Goal: Task Accomplishment & Management: Manage account settings

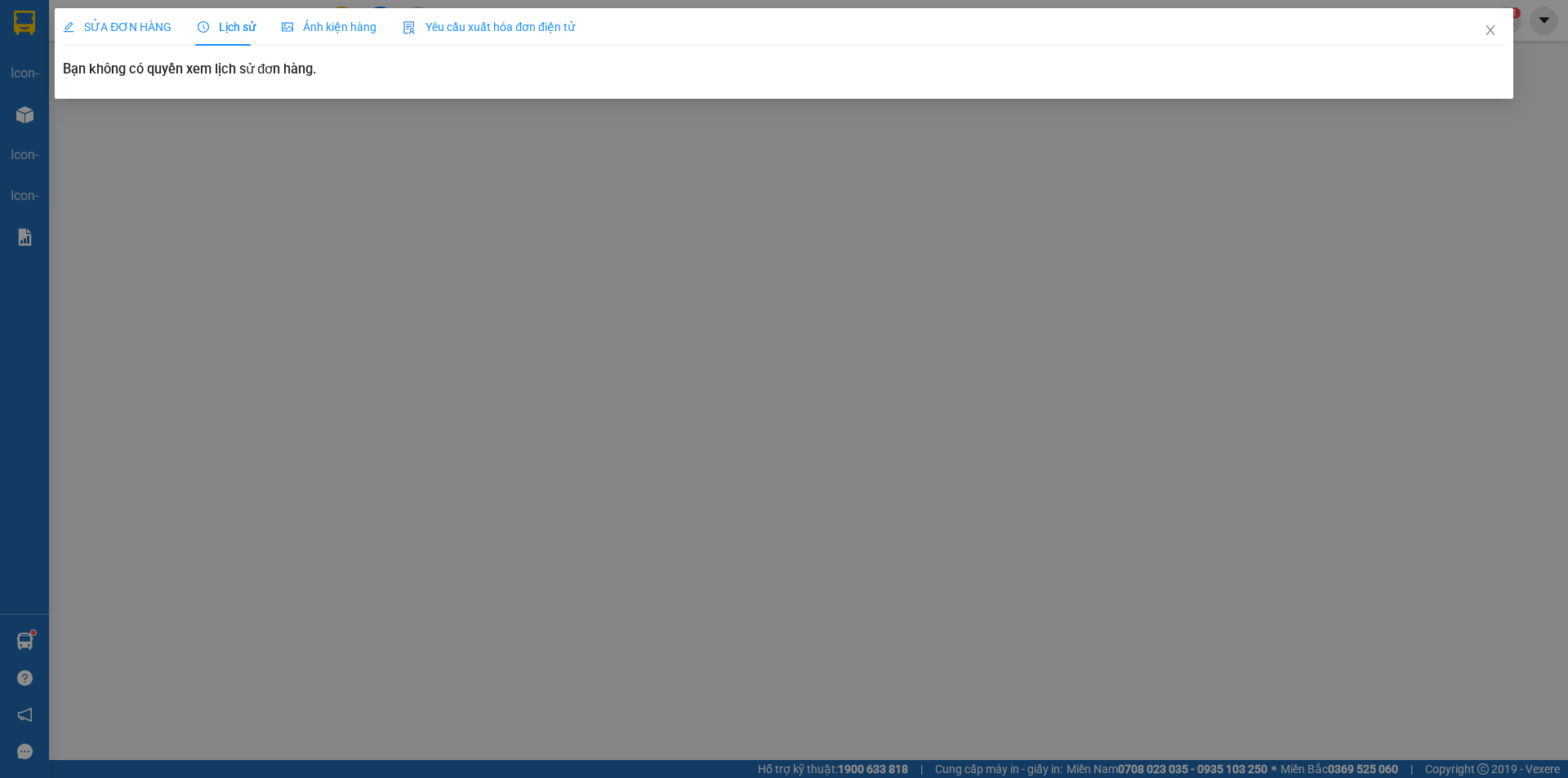
click at [237, 23] on span "Lịch sử" at bounding box center [227, 26] width 58 height 13
drag, startPoint x: 512, startPoint y: 341, endPoint x: 1253, endPoint y: 169, distance: 760.7
click at [522, 338] on div "SỬA ĐƠN HÀNG Lịch sử [PERSON_NAME] hàng Yêu cầu xuất [PERSON_NAME] điện tử Tota…" at bounding box center [784, 389] width 1568 height 778
click at [1491, 28] on icon "close" at bounding box center [1490, 29] width 13 height 13
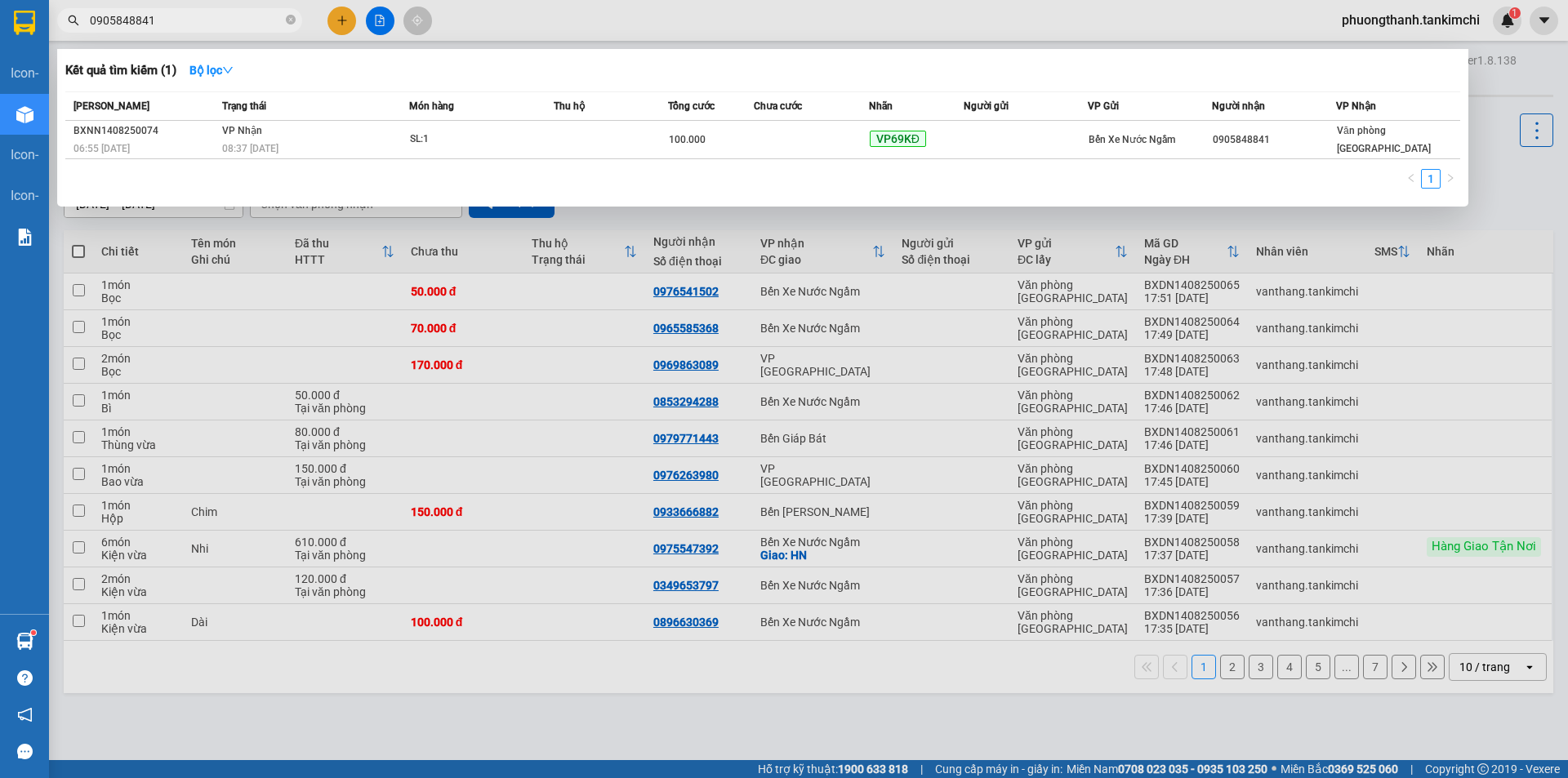
click at [226, 19] on input "0905848841" at bounding box center [186, 20] width 193 height 18
type input "0"
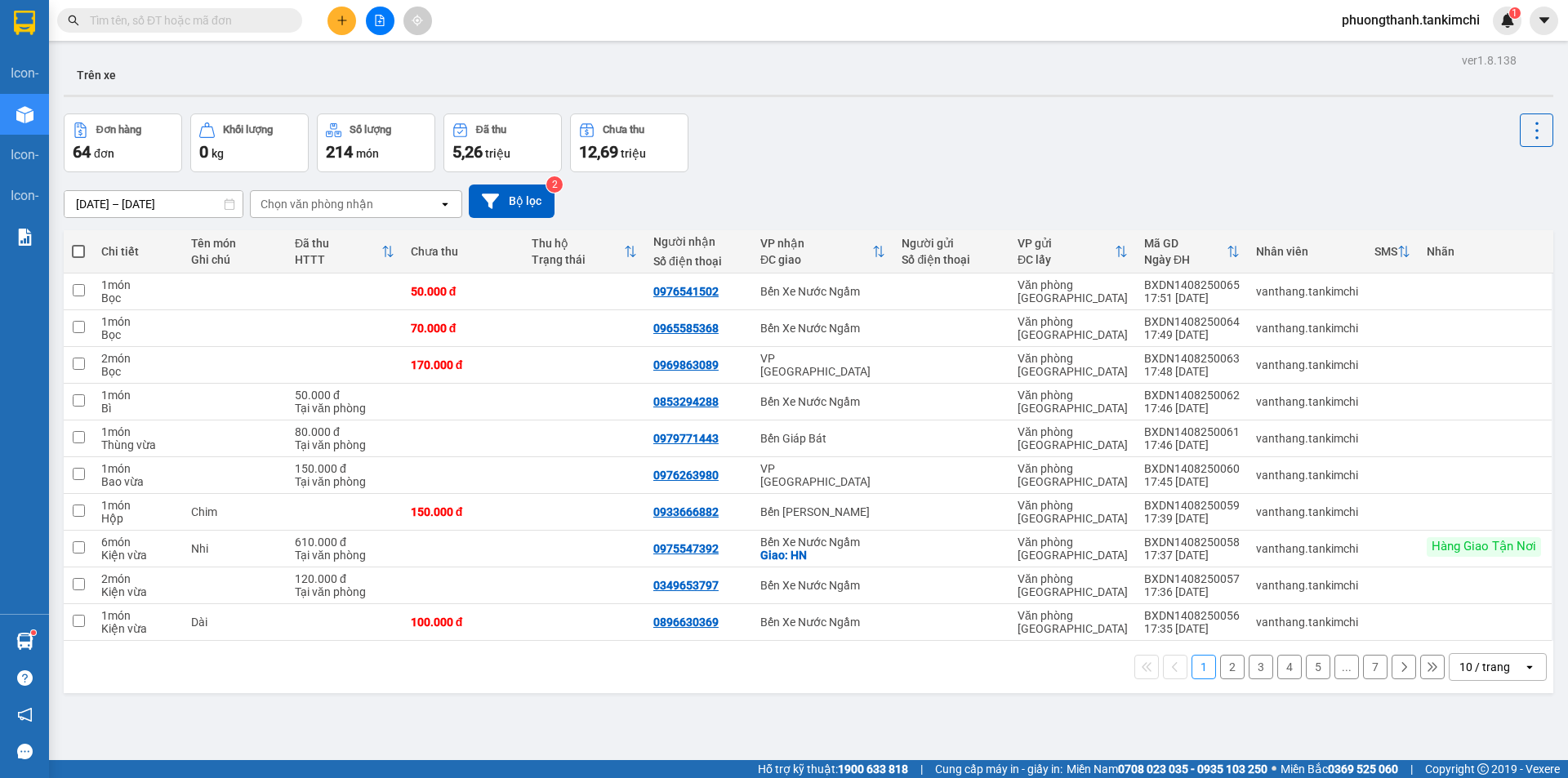
click at [221, 20] on input "text" at bounding box center [186, 20] width 193 height 18
click at [262, 16] on input "text" at bounding box center [186, 20] width 193 height 18
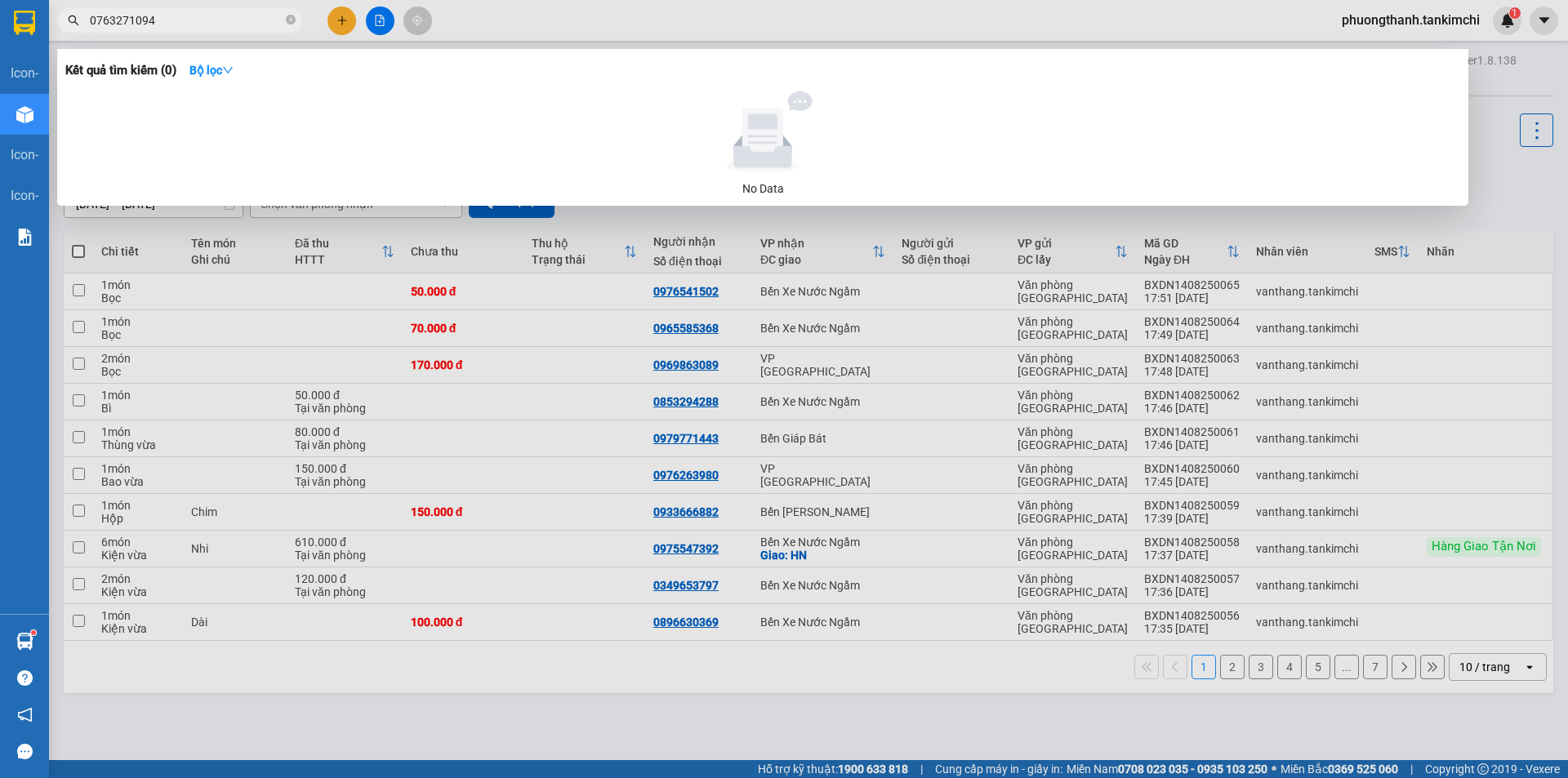
click at [190, 18] on input "0763271094" at bounding box center [186, 20] width 193 height 18
click at [248, 18] on input "0763271094" at bounding box center [186, 20] width 193 height 18
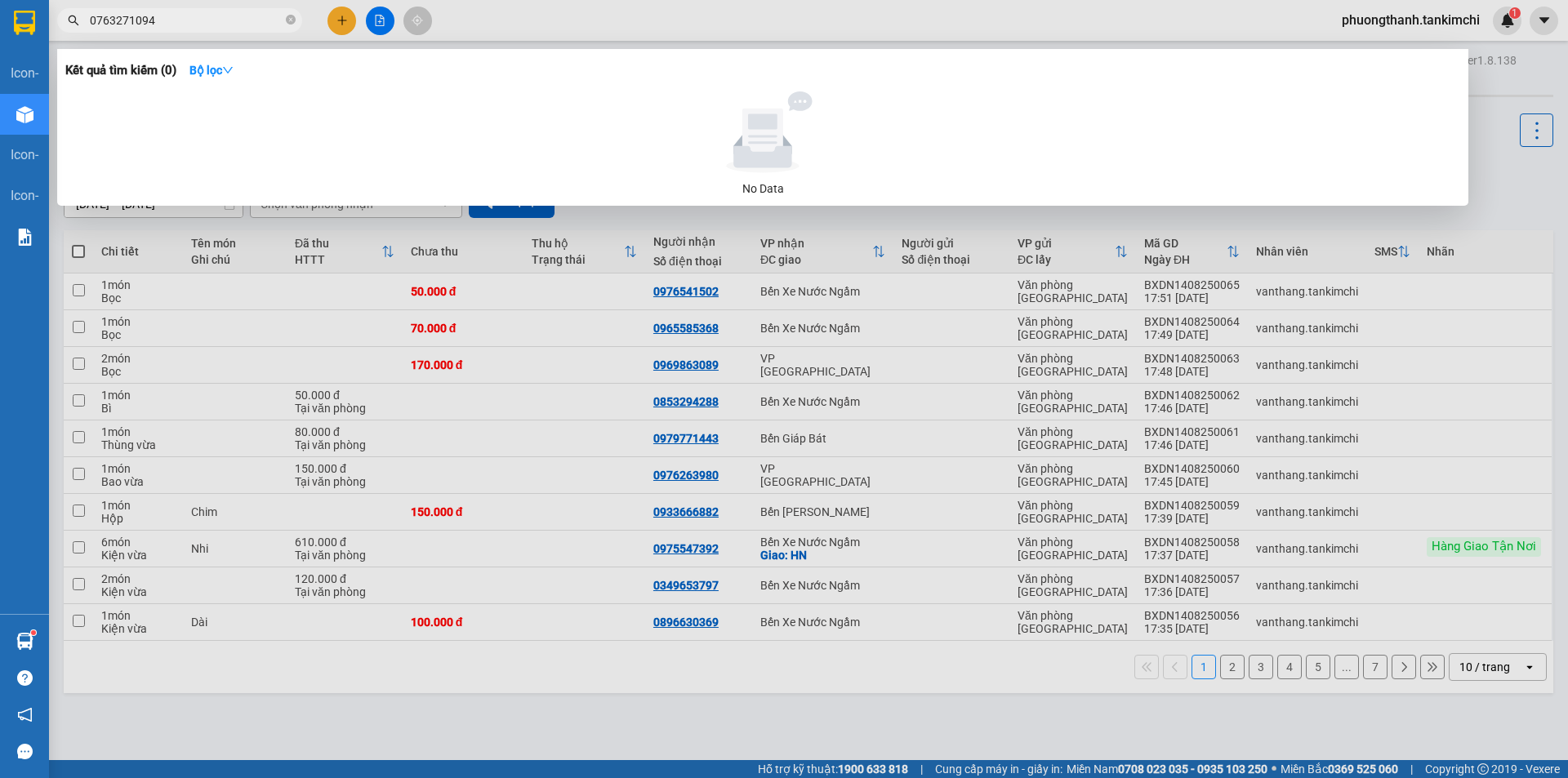
click at [248, 18] on input "0763271094" at bounding box center [186, 20] width 193 height 18
click at [250, 18] on input "0763271094" at bounding box center [186, 20] width 193 height 18
click at [201, 740] on div at bounding box center [784, 389] width 1568 height 778
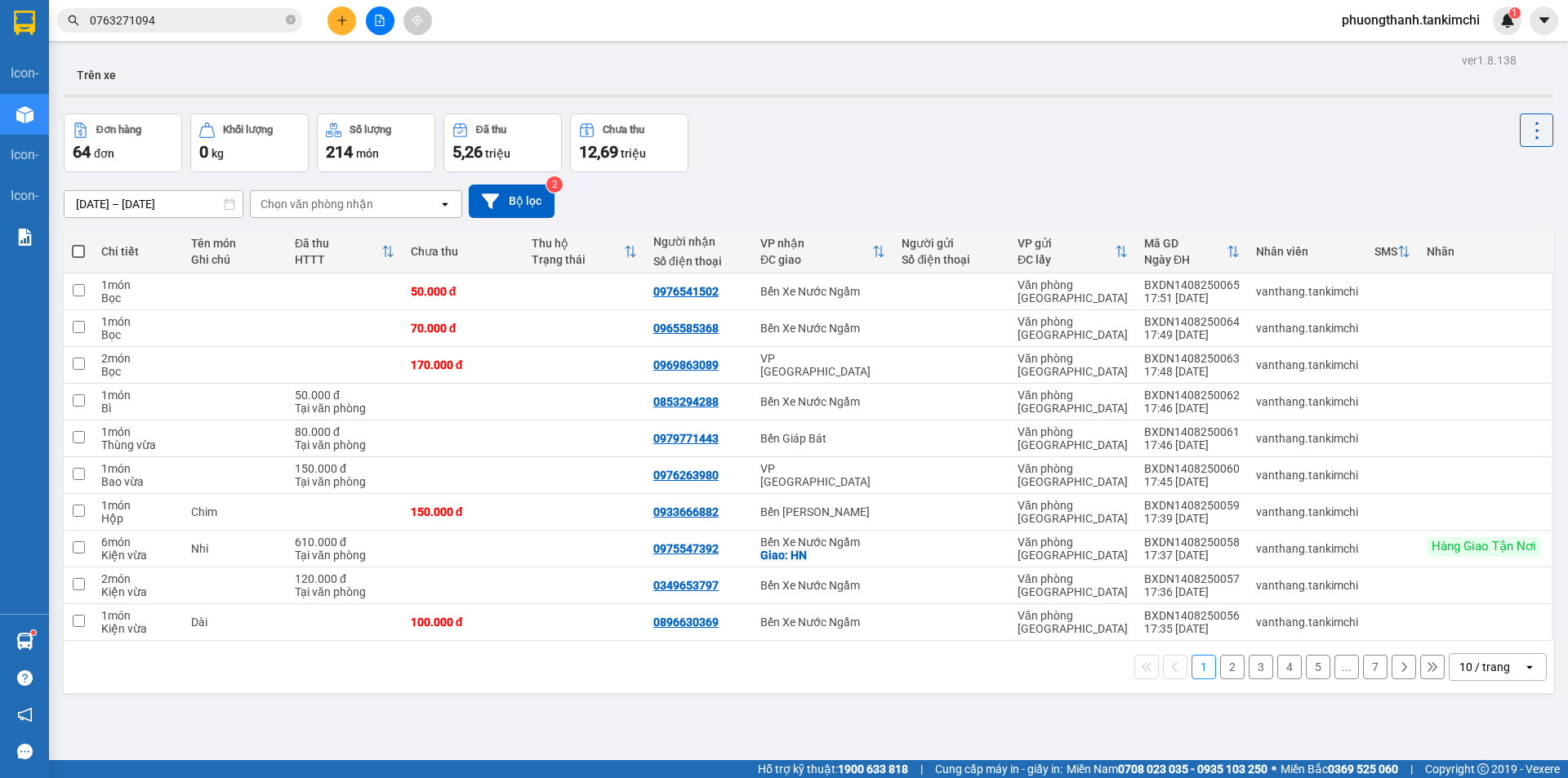
click at [230, 20] on input "0763271094" at bounding box center [186, 20] width 193 height 18
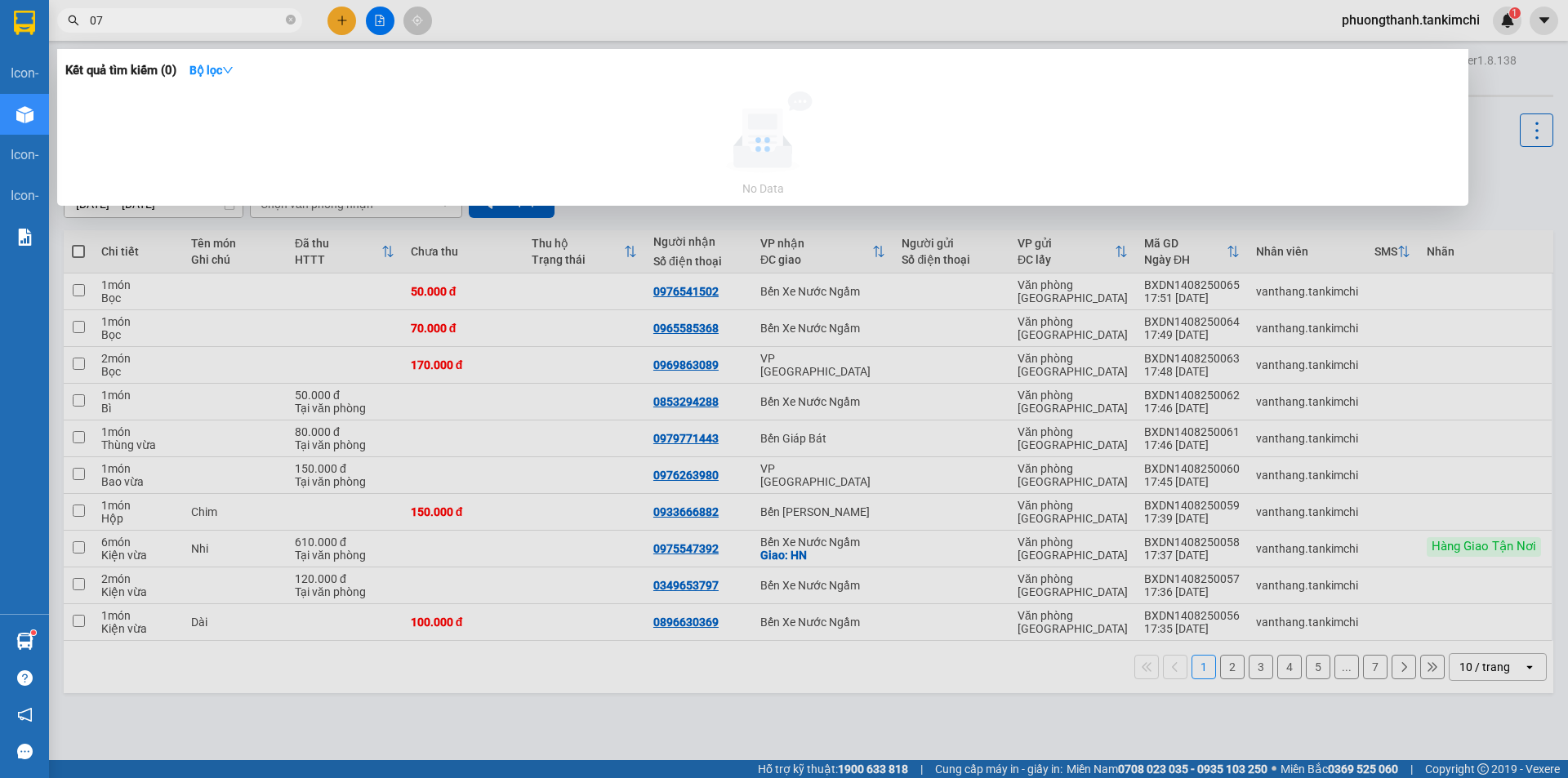
type input "0"
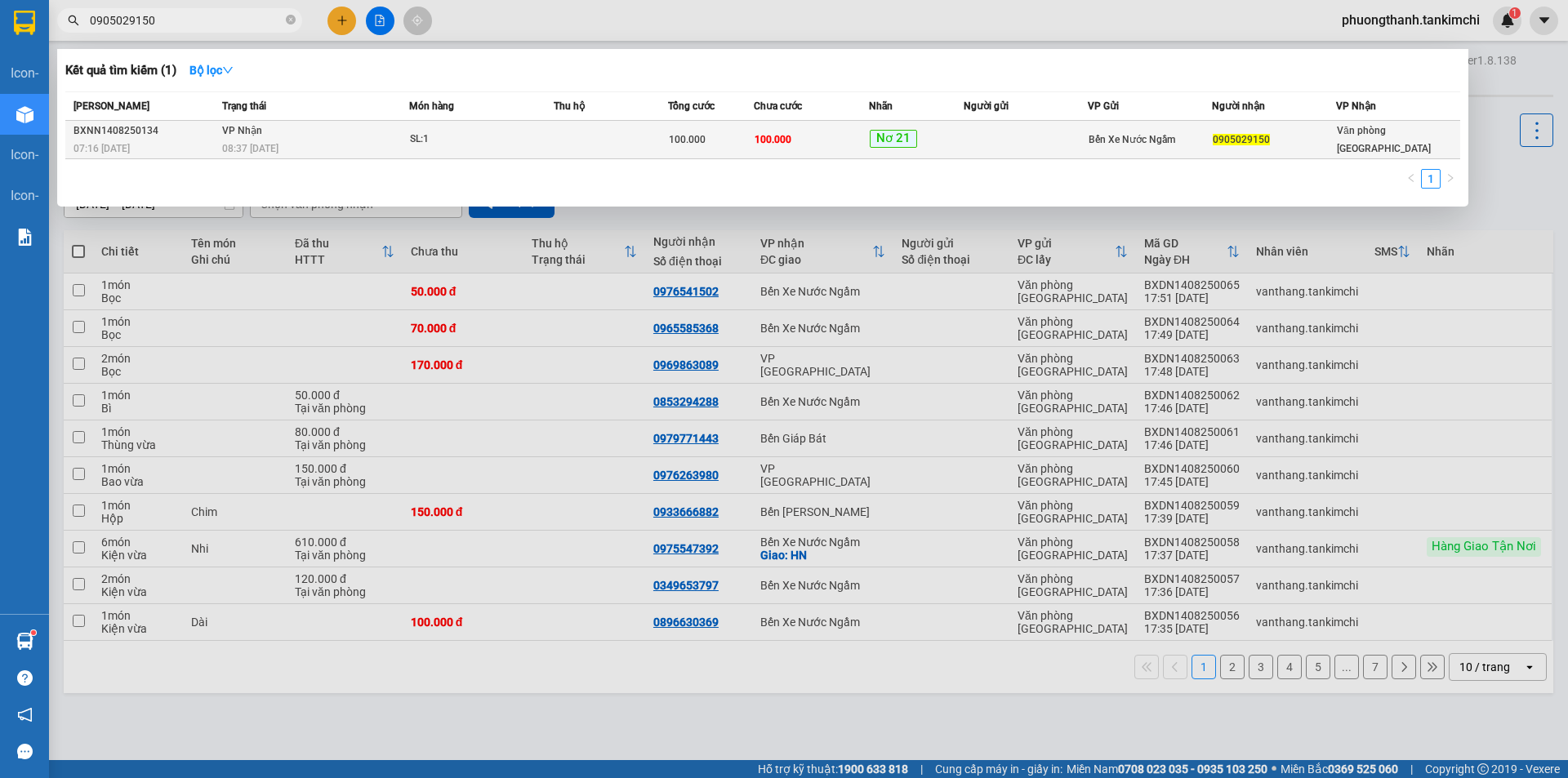
type input "0905029150"
click at [457, 145] on div "SL: 1" at bounding box center [471, 140] width 122 height 18
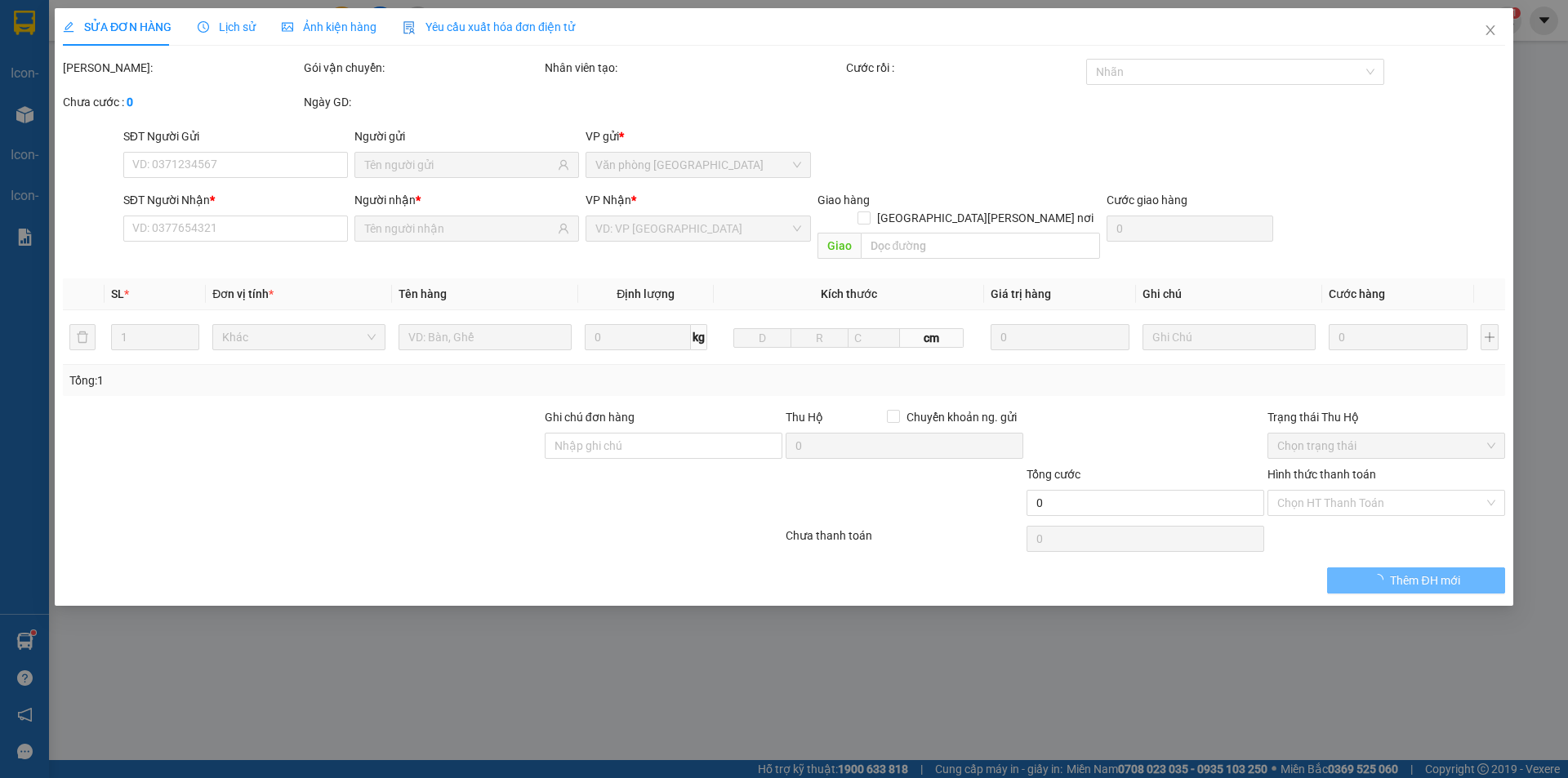
type input "0905029150"
type input "100.000"
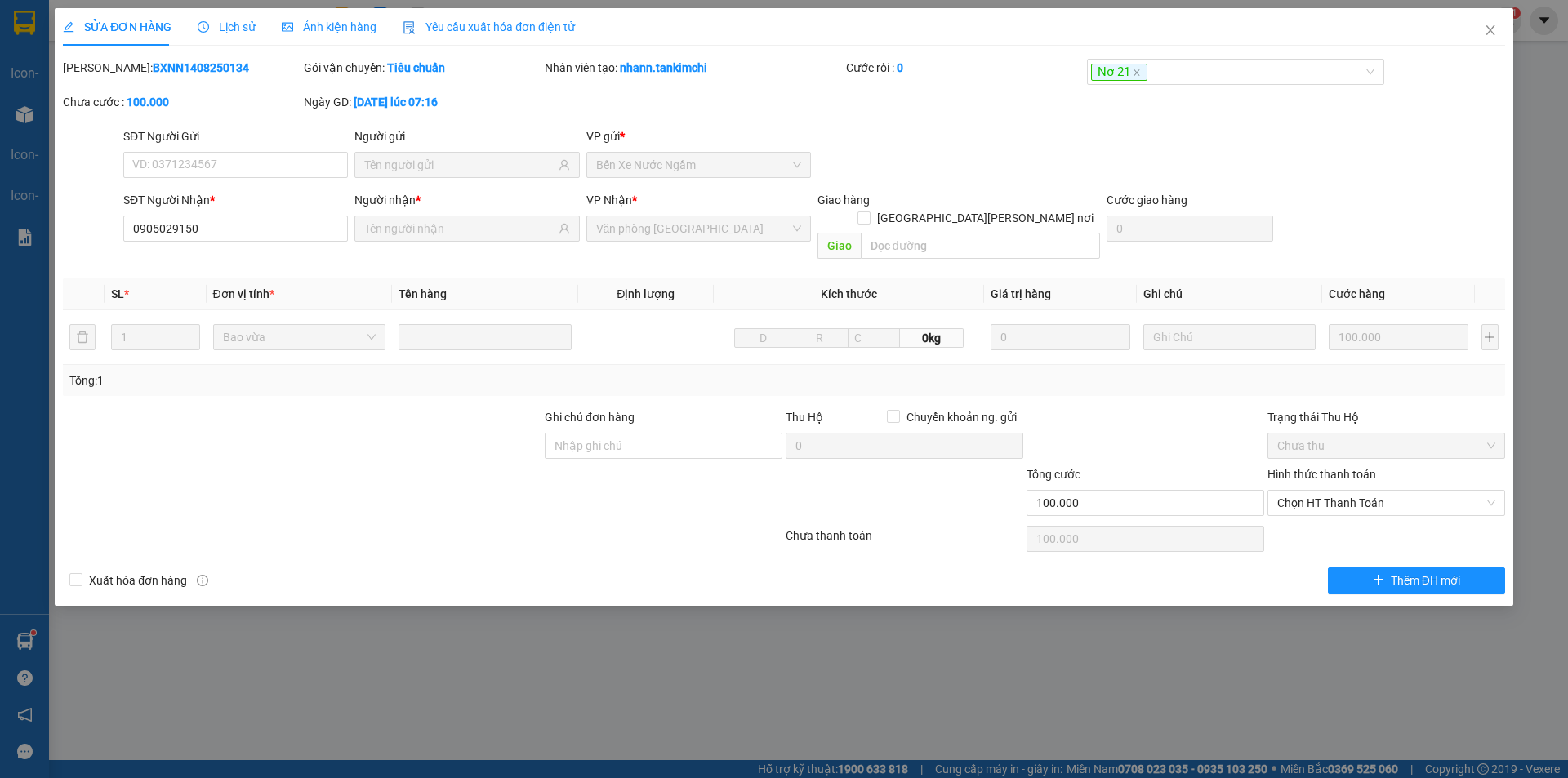
click at [236, 28] on span "Lịch sử" at bounding box center [227, 26] width 58 height 13
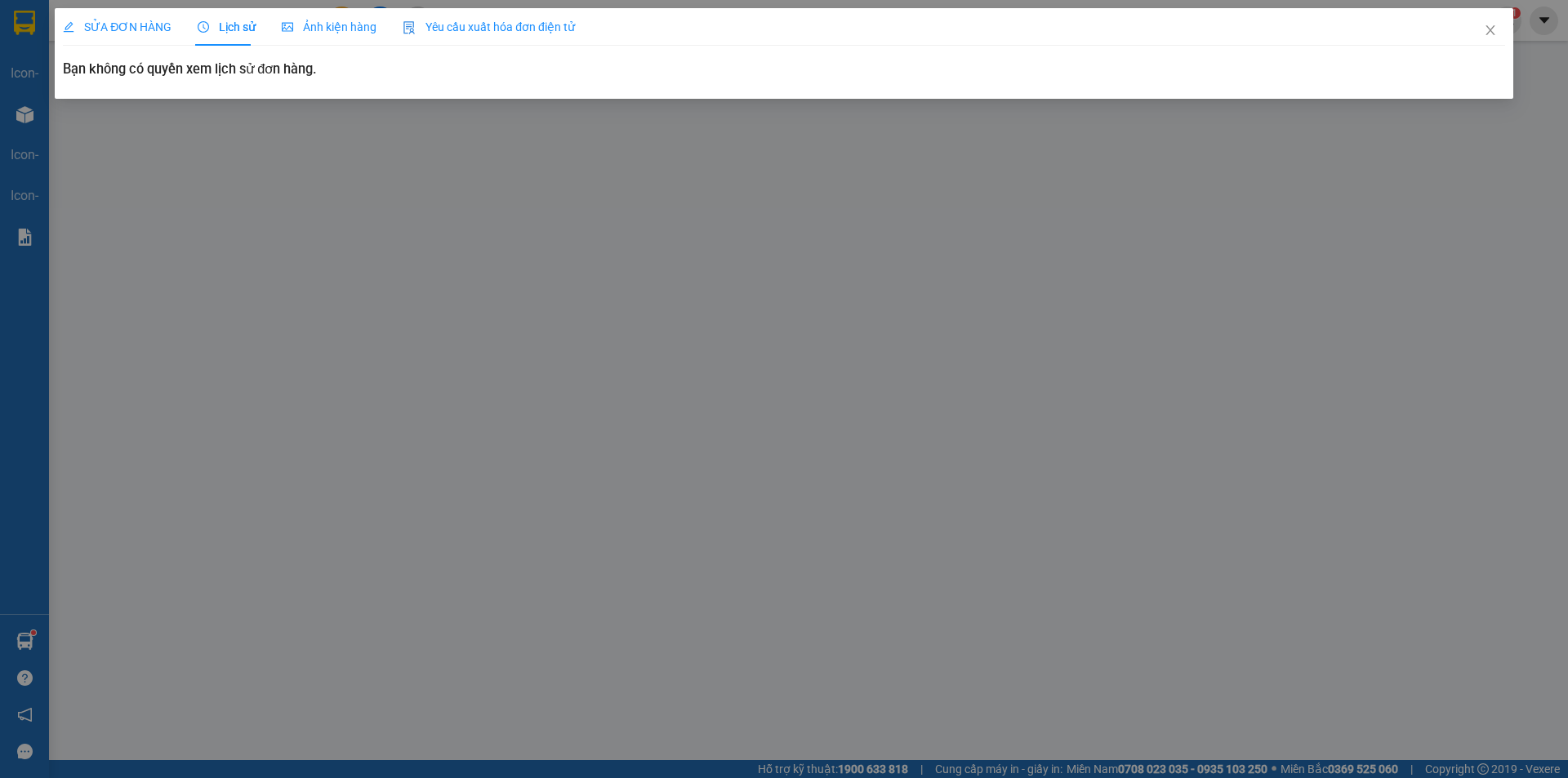
click at [204, 31] on icon "clock-circle" at bounding box center [203, 27] width 12 height 12
click at [1491, 26] on icon "close" at bounding box center [1490, 29] width 13 height 13
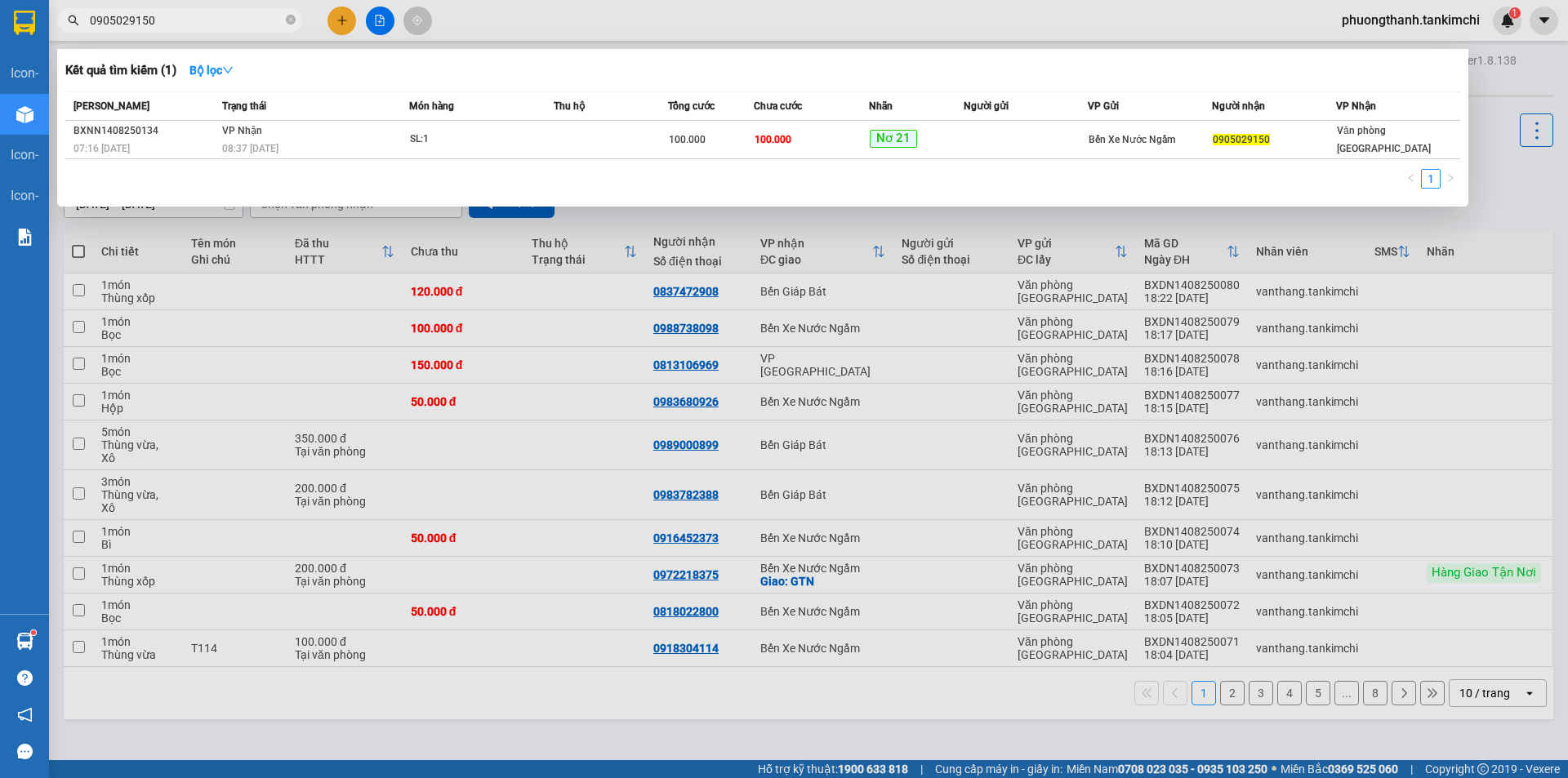
click at [216, 22] on input "0905029150" at bounding box center [186, 20] width 193 height 18
click at [230, 22] on input "0905029150" at bounding box center [186, 20] width 193 height 18
type input "0"
